Goal: Task Accomplishment & Management: Use online tool/utility

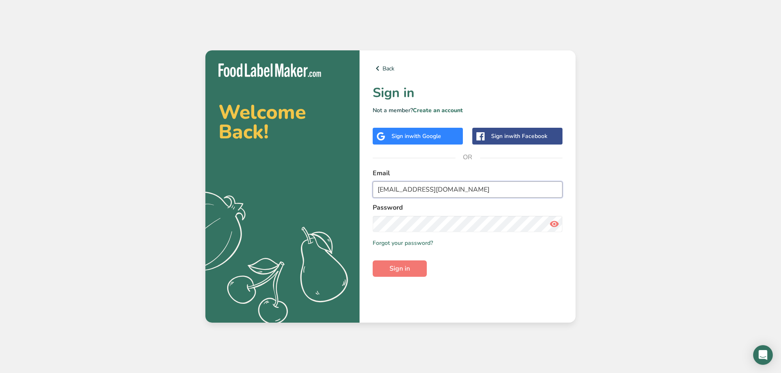
click at [469, 190] on input "[EMAIL_ADDRESS][DOMAIN_NAME]" at bounding box center [468, 190] width 190 height 16
type input "[EMAIL_ADDRESS][DOMAIN_NAME]"
click at [373, 261] on button "Sign in" at bounding box center [400, 269] width 54 height 16
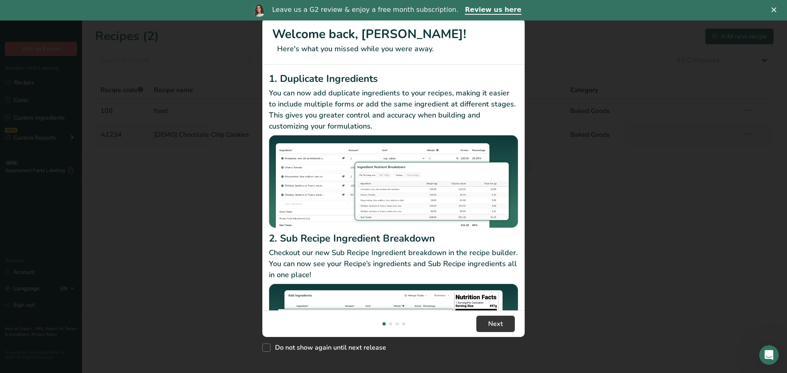
click at [568, 237] on div "New Features" at bounding box center [393, 186] width 787 height 373
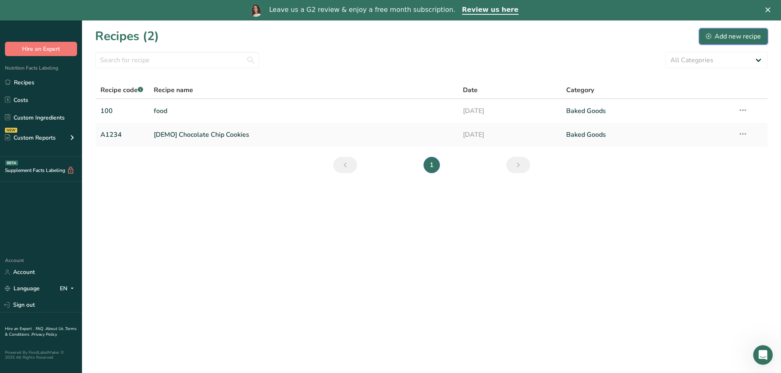
click at [718, 37] on div "Add new recipe" at bounding box center [733, 37] width 55 height 10
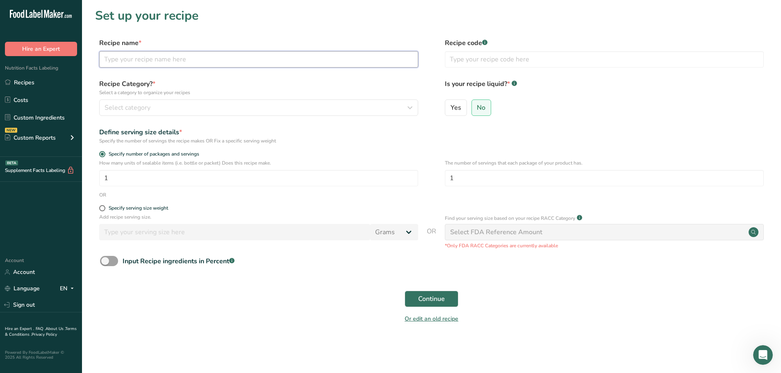
click at [153, 64] on input "text" at bounding box center [258, 59] width 319 height 16
type input "ss"
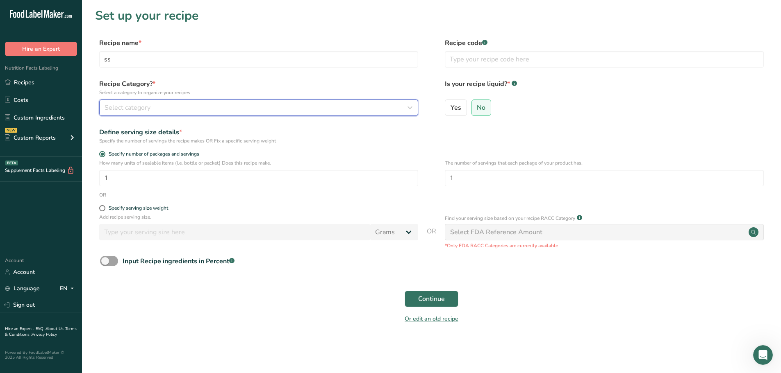
click at [136, 100] on button "Select category" at bounding box center [258, 108] width 319 height 16
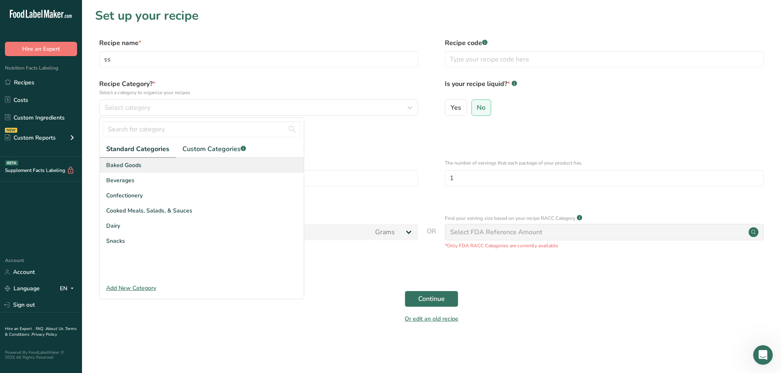
click at [138, 166] on span "Baked Goods" at bounding box center [123, 165] width 35 height 9
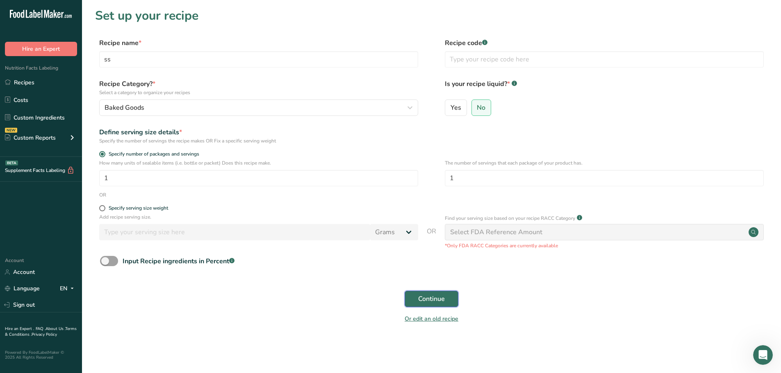
click at [427, 302] on span "Continue" at bounding box center [431, 299] width 27 height 10
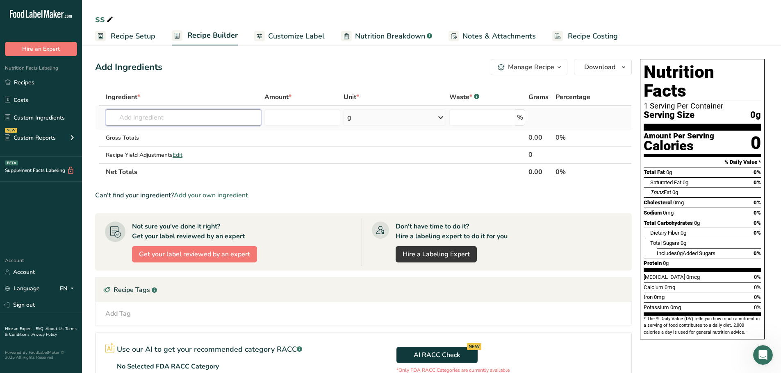
click at [239, 115] on input "text" at bounding box center [183, 117] width 155 height 16
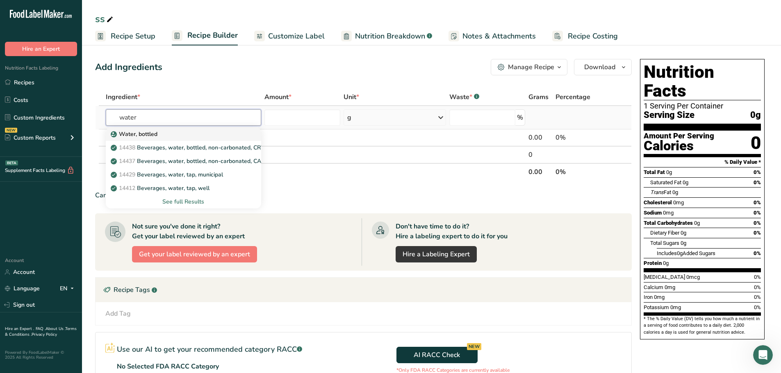
type input "water"
click at [164, 132] on div "Water, bottled" at bounding box center [176, 134] width 129 height 9
type input "Water, bottled"
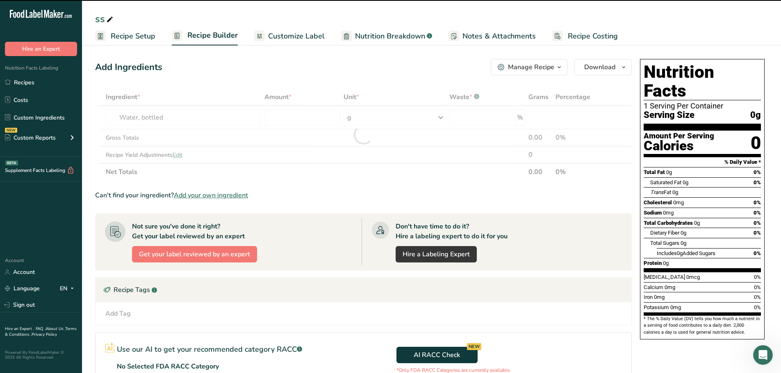
type input "0"
select select "22"
type input "0"
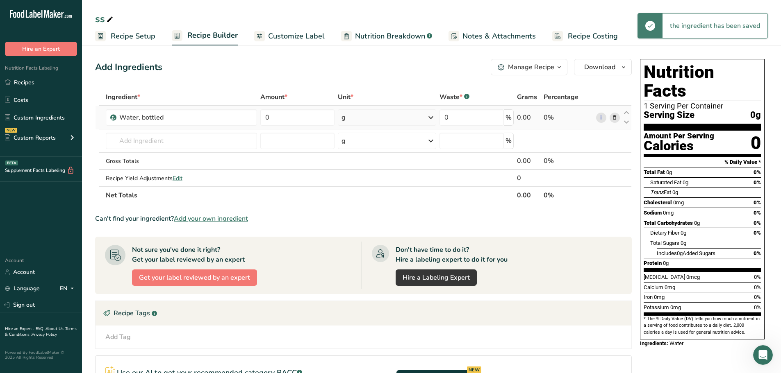
click at [361, 119] on div "g" at bounding box center [387, 117] width 98 height 16
click at [348, 211] on div "l" at bounding box center [377, 209] width 62 height 9
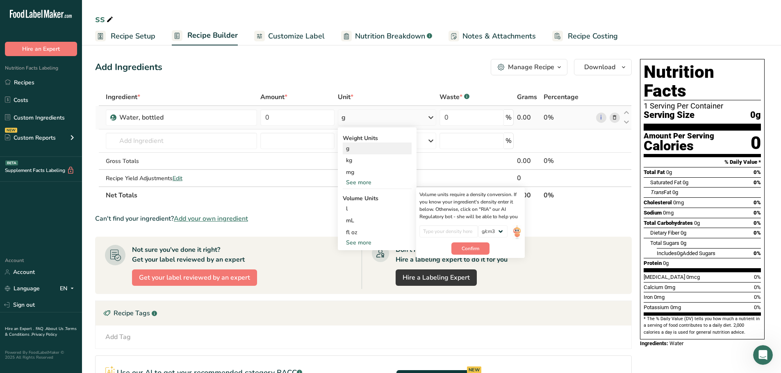
click at [361, 149] on div "g" at bounding box center [377, 149] width 69 height 12
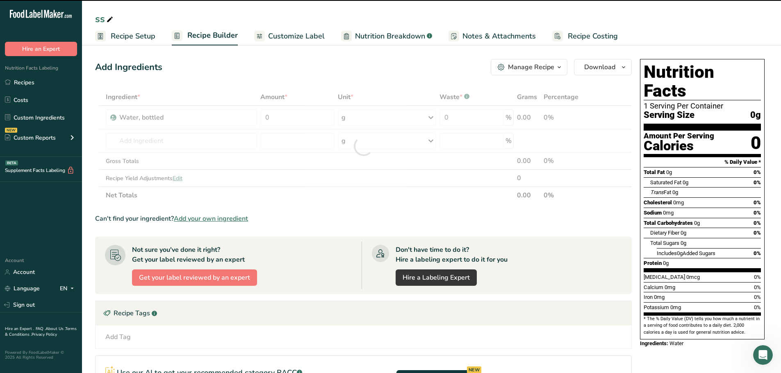
click at [297, 120] on div at bounding box center [363, 147] width 536 height 116
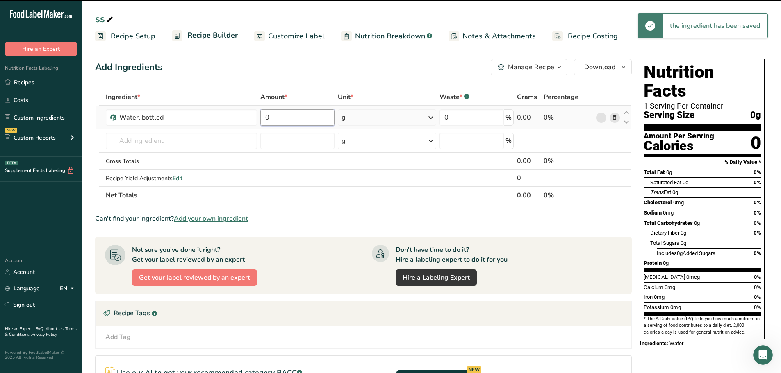
click at [288, 113] on input "0" at bounding box center [297, 117] width 74 height 16
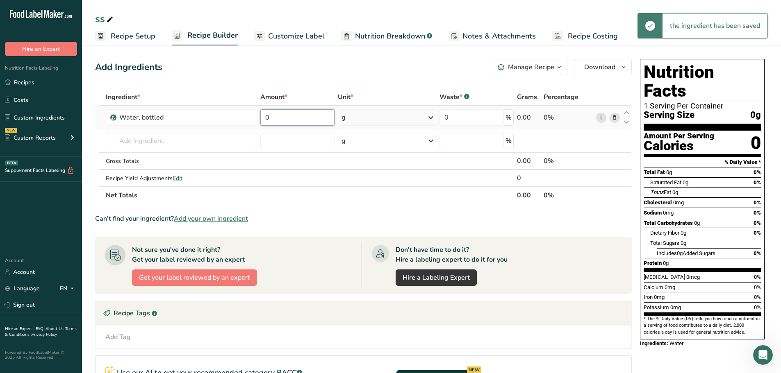
click at [288, 113] on input "0" at bounding box center [297, 117] width 74 height 16
type input "10"
click at [299, 84] on div "Add Ingredients Manage Recipe Delete Recipe Duplicate Recipe Scale Recipe Save …" at bounding box center [365, 275] width 541 height 439
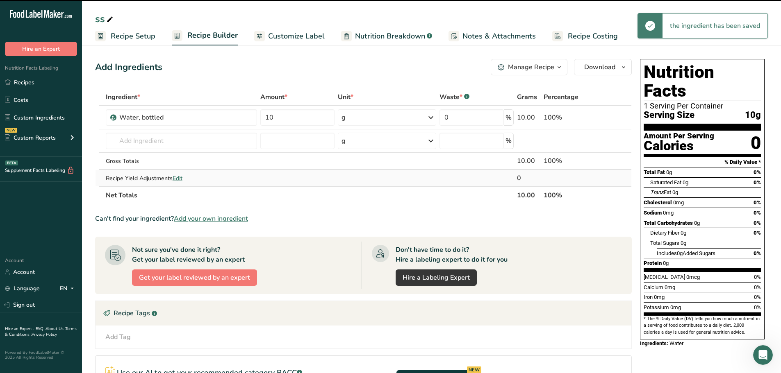
click at [182, 180] on span "Edit" at bounding box center [178, 179] width 10 height 8
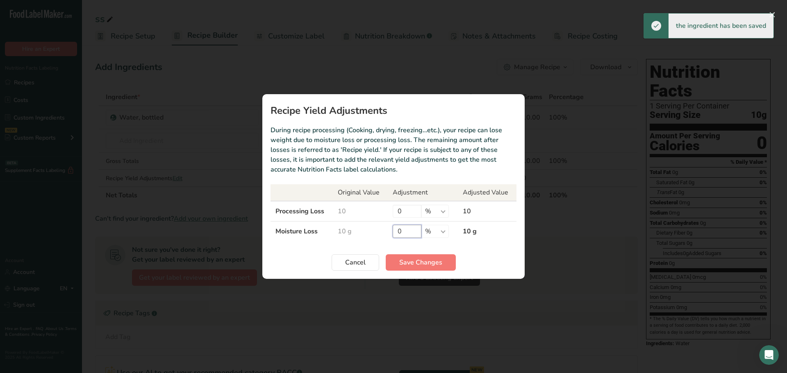
click at [402, 234] on input "0" at bounding box center [407, 231] width 29 height 13
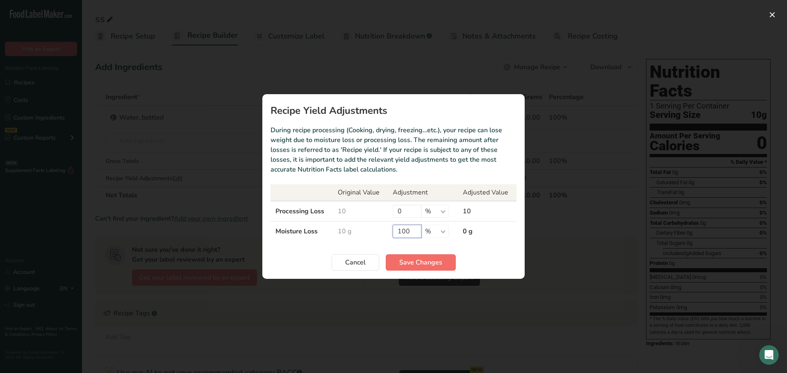
type input "100"
click at [415, 260] on span "Save Changes" at bounding box center [420, 263] width 43 height 10
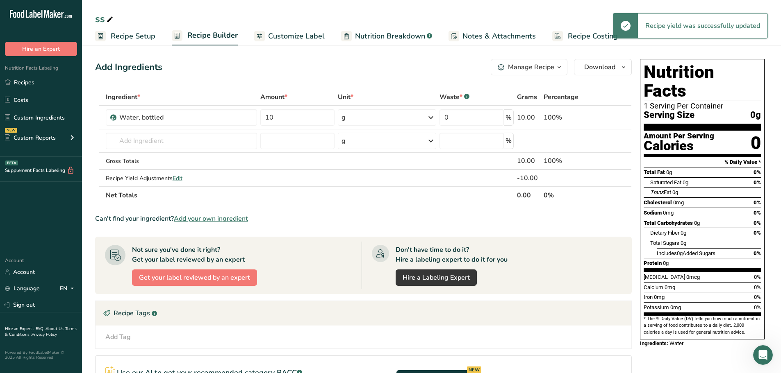
click at [399, 34] on span "Nutrition Breakdown" at bounding box center [390, 36] width 70 height 11
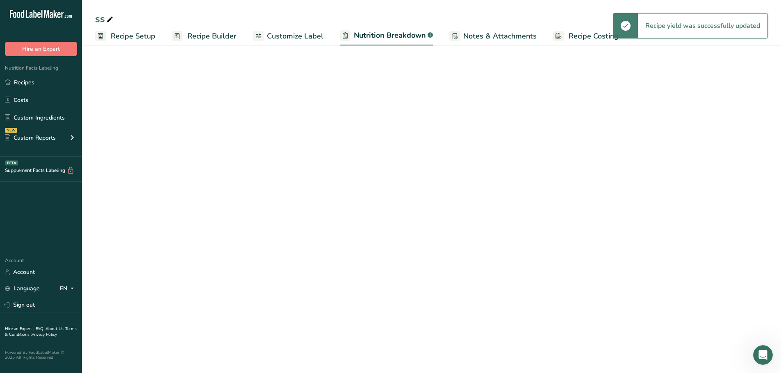
select select "Calories"
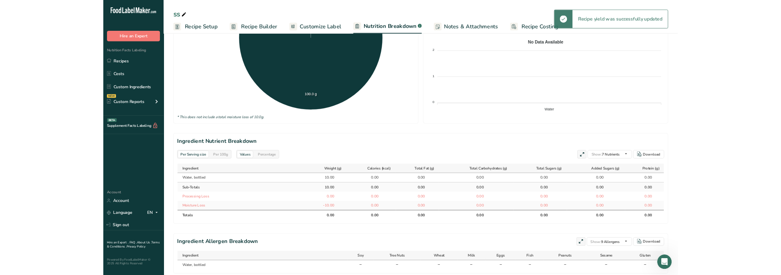
scroll to position [264, 0]
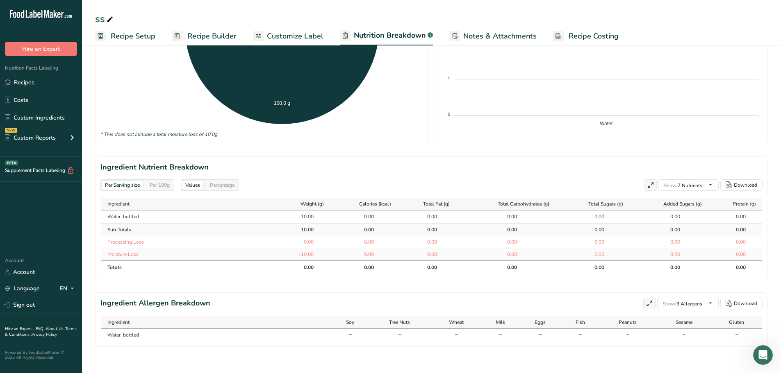
click at [155, 186] on div "Per 100g" at bounding box center [159, 185] width 27 height 9
click at [136, 186] on div "Per Serving size" at bounding box center [122, 185] width 41 height 9
click at [155, 185] on div "Per 100g" at bounding box center [159, 185] width 27 height 9
click at [337, 166] on h2 "Ingredient Nutrient Breakdown" at bounding box center [431, 167] width 662 height 11
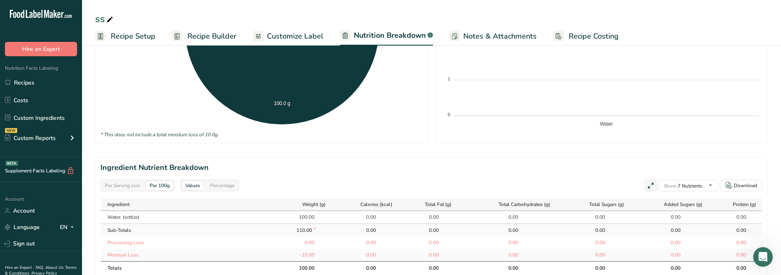
click at [220, 36] on span "Recipe Builder" at bounding box center [211, 36] width 49 height 11
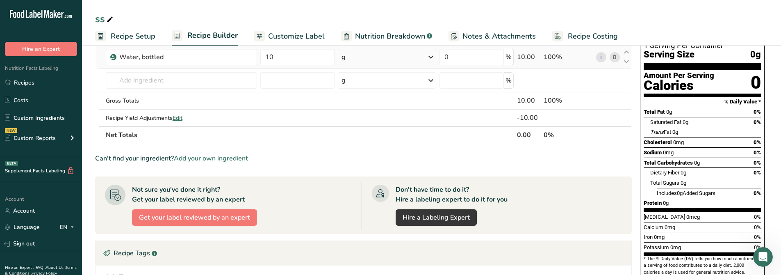
click at [350, 48] on td "g Weight Units g kg mg See more Volume Units l Volume units require a density c…" at bounding box center [387, 56] width 102 height 23
drag, startPoint x: 382, startPoint y: 37, endPoint x: 217, endPoint y: 0, distance: 168.7
click at [382, 36] on span "Nutrition Breakdown" at bounding box center [390, 36] width 70 height 11
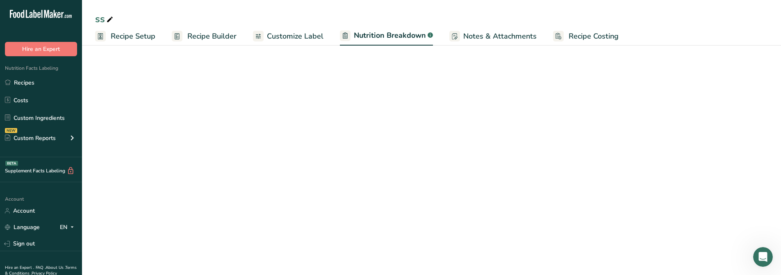
select select "Calories"
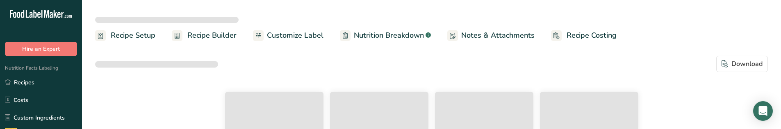
select select "Calories"
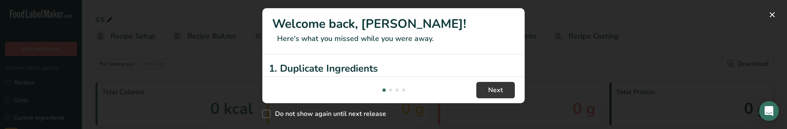
click at [582, 80] on div "New Features" at bounding box center [393, 64] width 787 height 129
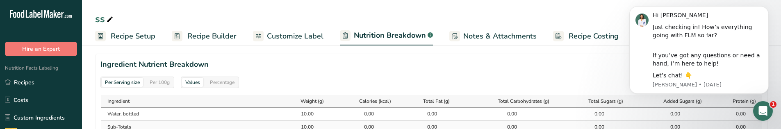
scroll to position [369, 0]
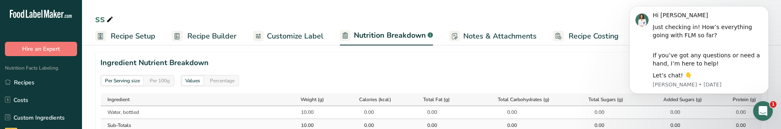
click at [164, 80] on div "Per 100g" at bounding box center [159, 80] width 27 height 9
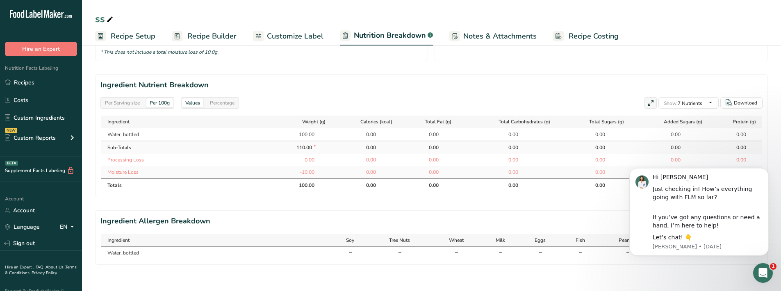
scroll to position [345, 0]
click at [183, 35] on link "Recipe Builder" at bounding box center [204, 36] width 65 height 18
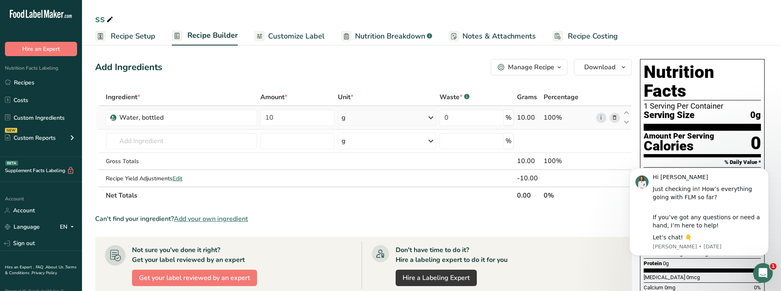
click at [382, 116] on div "g" at bounding box center [387, 117] width 98 height 16
click at [361, 129] on div "l" at bounding box center [377, 209] width 62 height 9
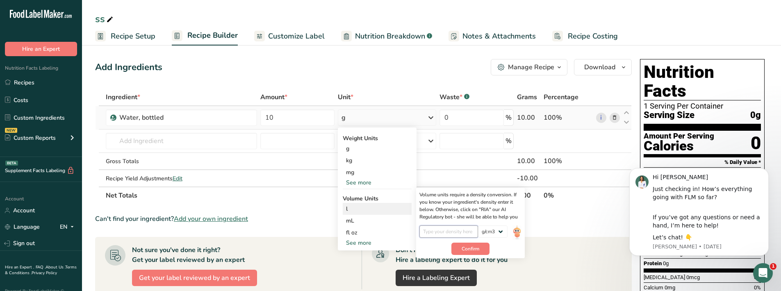
click at [467, 129] on input "number" at bounding box center [448, 231] width 59 height 12
type input "1"
click at [471, 129] on span "Confirm" at bounding box center [470, 248] width 18 height 7
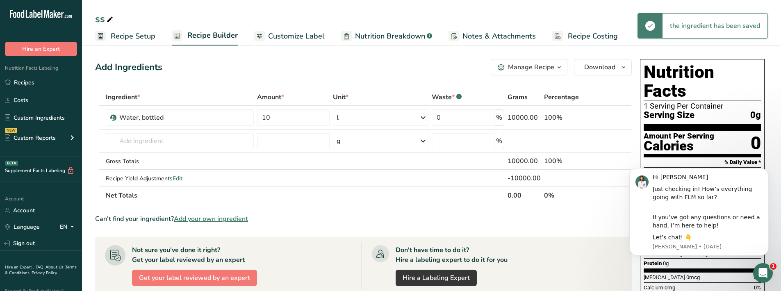
click at [378, 41] on span "Nutrition Breakdown" at bounding box center [390, 36] width 70 height 11
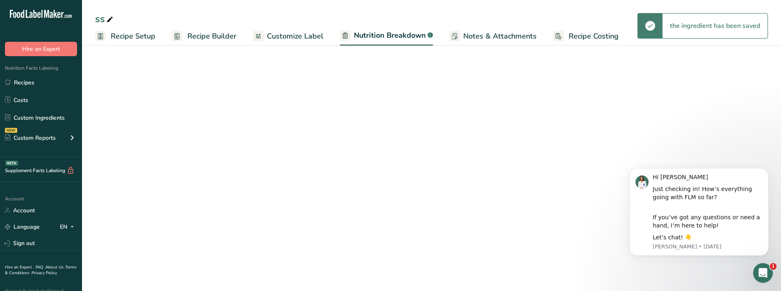
select select "Calories"
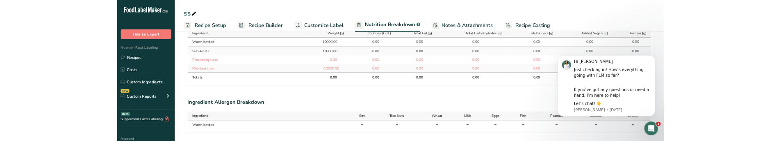
scroll to position [354, 0]
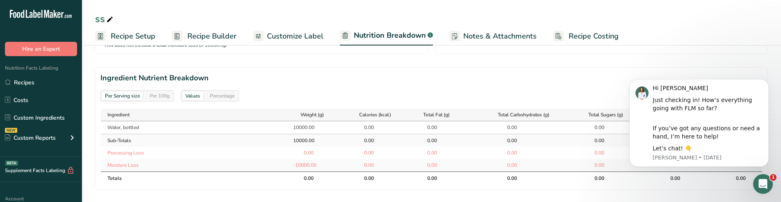
click at [158, 98] on div "Per 100g" at bounding box center [159, 95] width 27 height 9
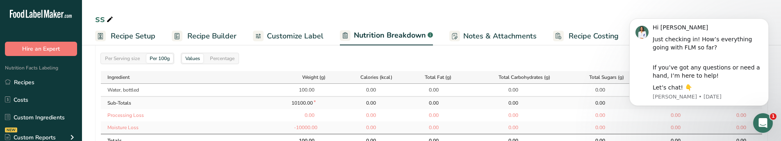
scroll to position [395, 0]
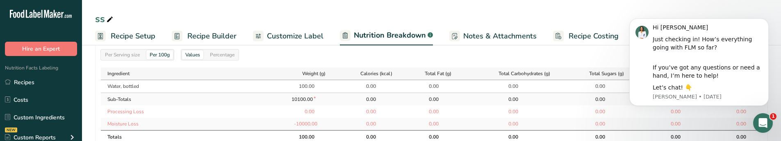
click at [230, 58] on div "Percentage" at bounding box center [222, 54] width 31 height 9
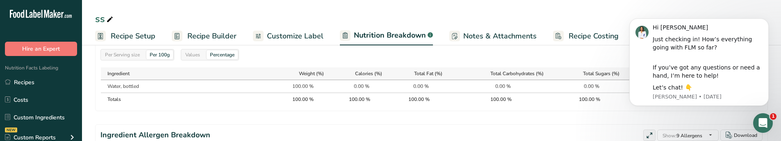
click at [185, 59] on div "Values" at bounding box center [192, 54] width 21 height 9
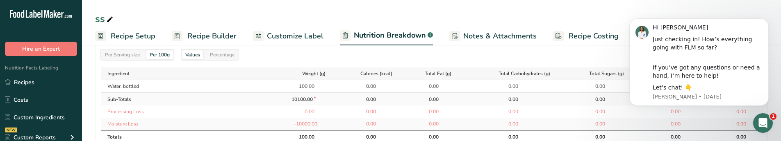
drag, startPoint x: 210, startPoint y: 35, endPoint x: 219, endPoint y: 42, distance: 11.4
click at [210, 35] on span "Recipe Builder" at bounding box center [211, 36] width 49 height 11
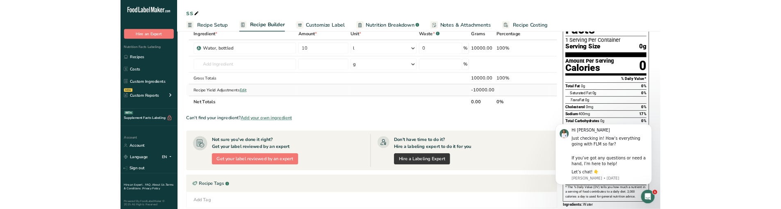
scroll to position [41, 0]
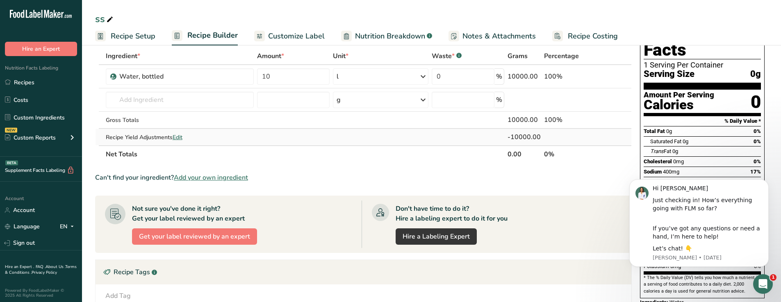
click at [180, 129] on span "Edit" at bounding box center [178, 138] width 10 height 8
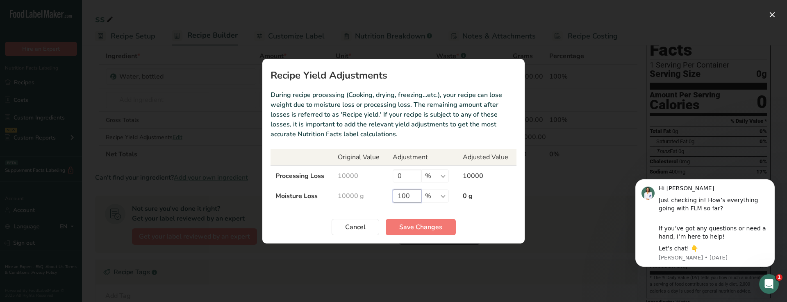
click at [409, 129] on input "100" at bounding box center [407, 196] width 29 height 13
type input "50"
click at [429, 129] on span "Save Changes" at bounding box center [420, 228] width 43 height 10
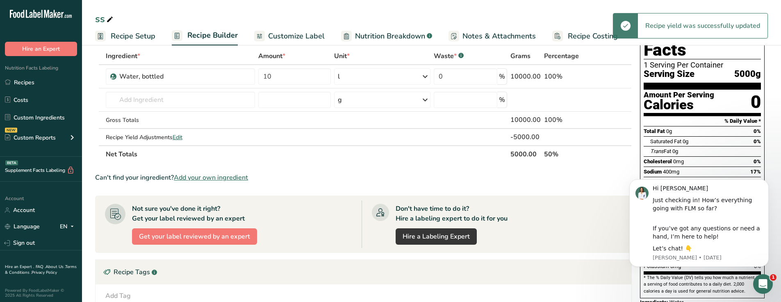
click at [378, 31] on span "Nutrition Breakdown" at bounding box center [390, 36] width 70 height 11
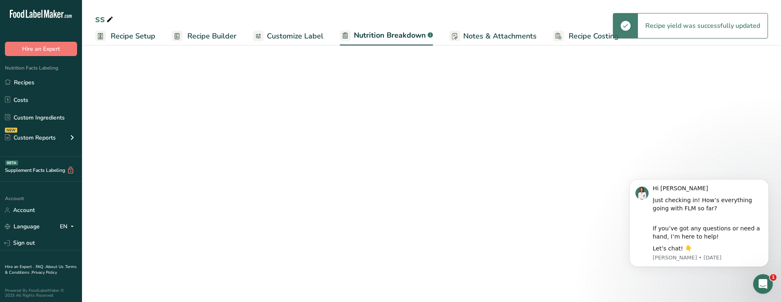
select select "Calories"
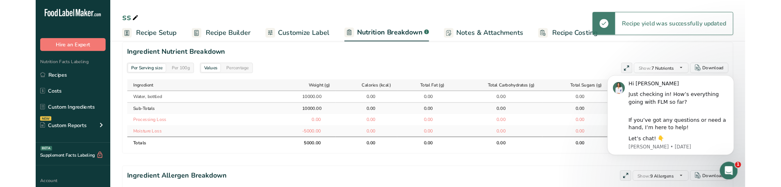
scroll to position [350, 0]
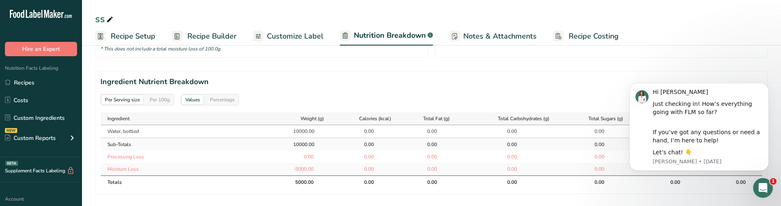
click at [163, 102] on div "Per 100g" at bounding box center [159, 99] width 27 height 9
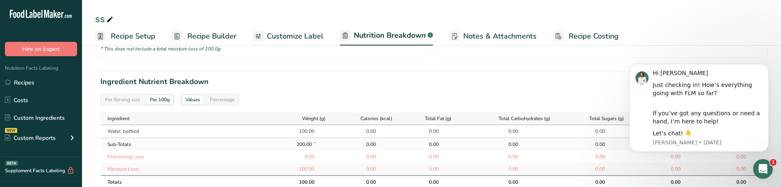
click at [219, 34] on span "Recipe Builder" at bounding box center [211, 36] width 49 height 11
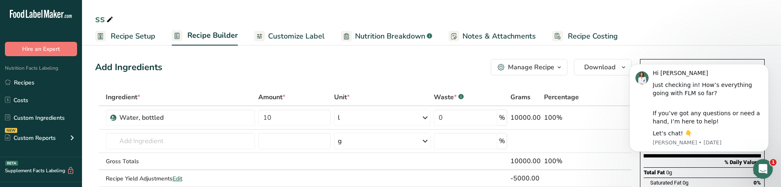
click at [366, 37] on span "Nutrition Breakdown" at bounding box center [390, 36] width 70 height 11
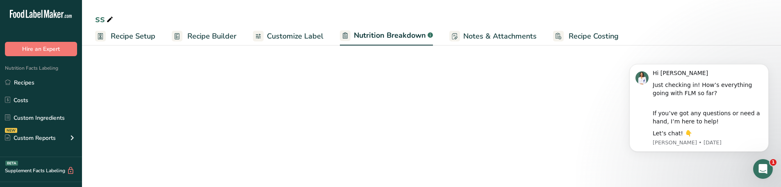
select select "Calories"
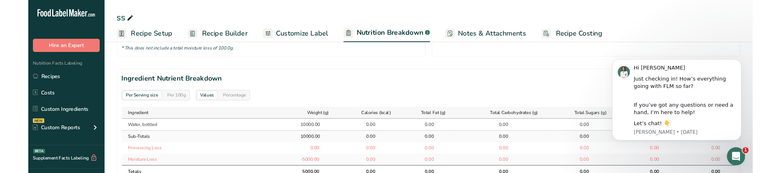
scroll to position [369, 0]
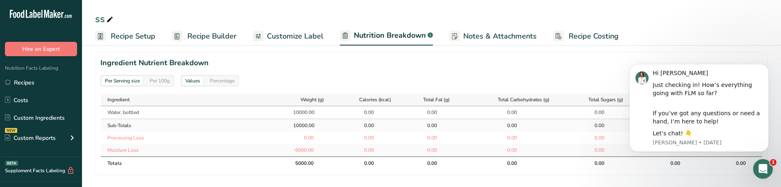
click at [170, 82] on div "Per 100g" at bounding box center [159, 80] width 27 height 9
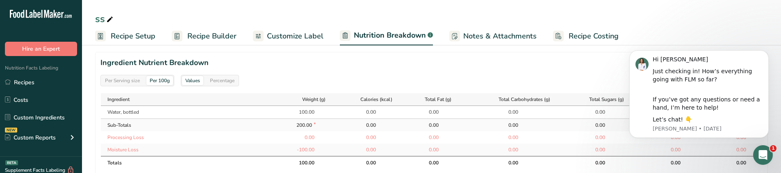
drag, startPoint x: 290, startPoint y: 124, endPoint x: 315, endPoint y: 125, distance: 25.0
click at [315, 125] on div "200.00 *" at bounding box center [304, 125] width 48 height 7
